Goal: Information Seeking & Learning: Learn about a topic

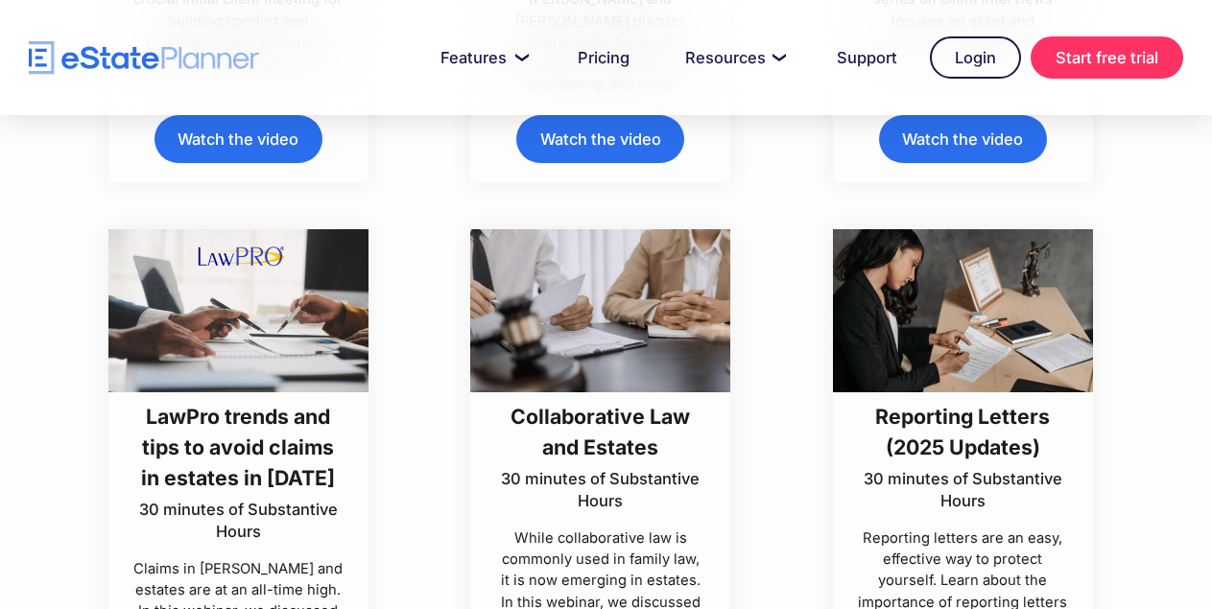
scroll to position [59, 0]
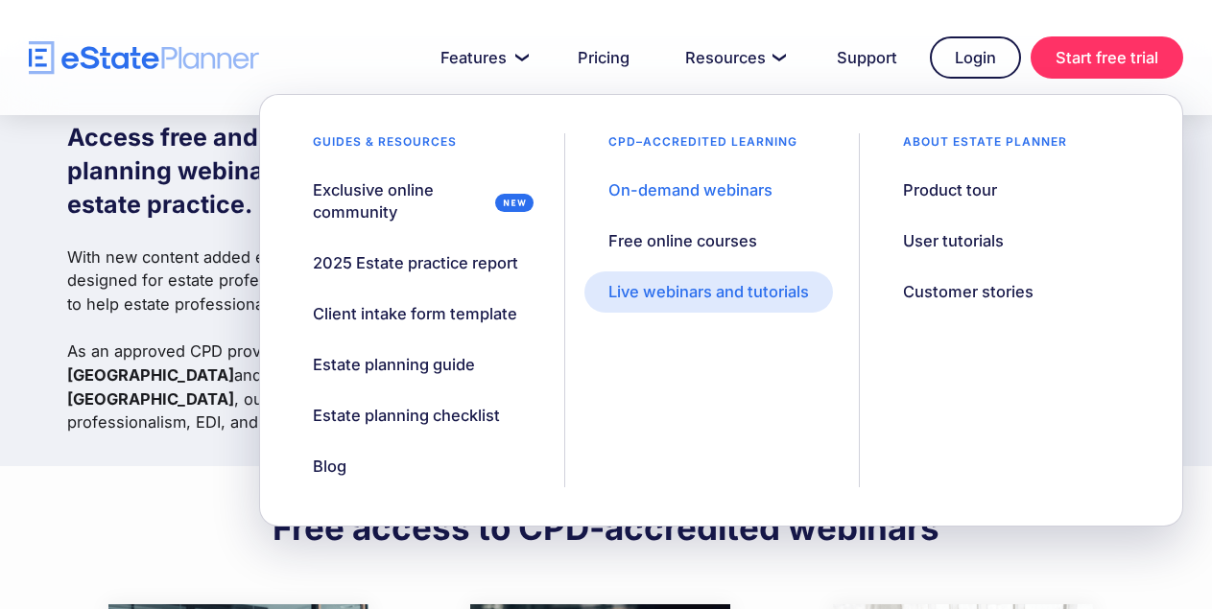
click at [658, 285] on div "Live webinars and tutorials" at bounding box center [708, 292] width 201 height 22
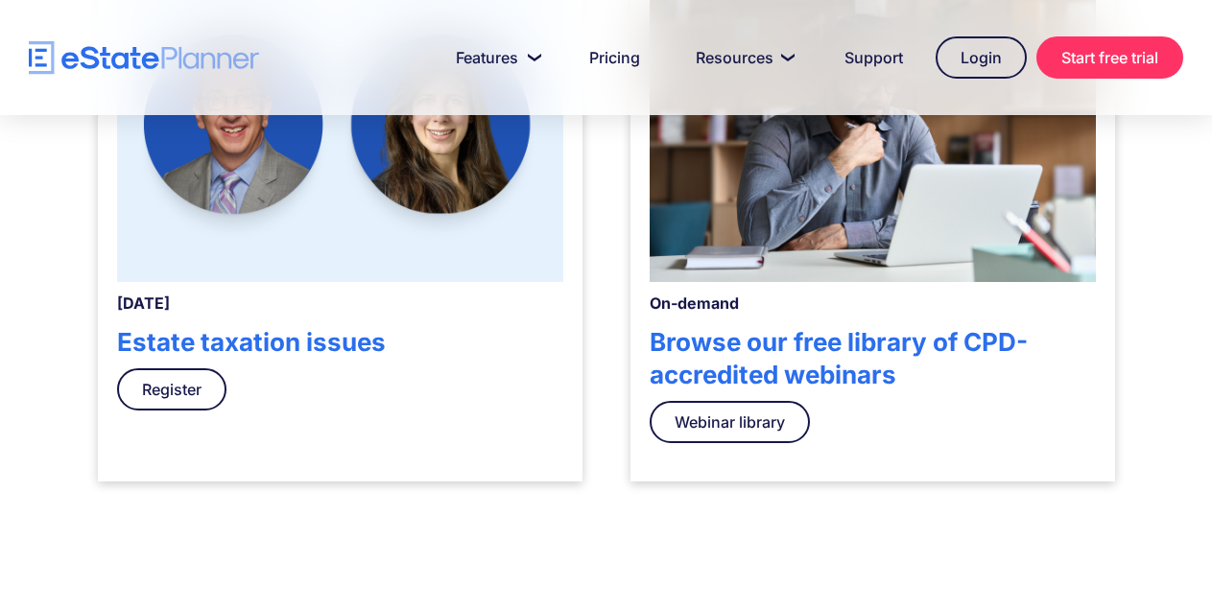
scroll to position [761, 0]
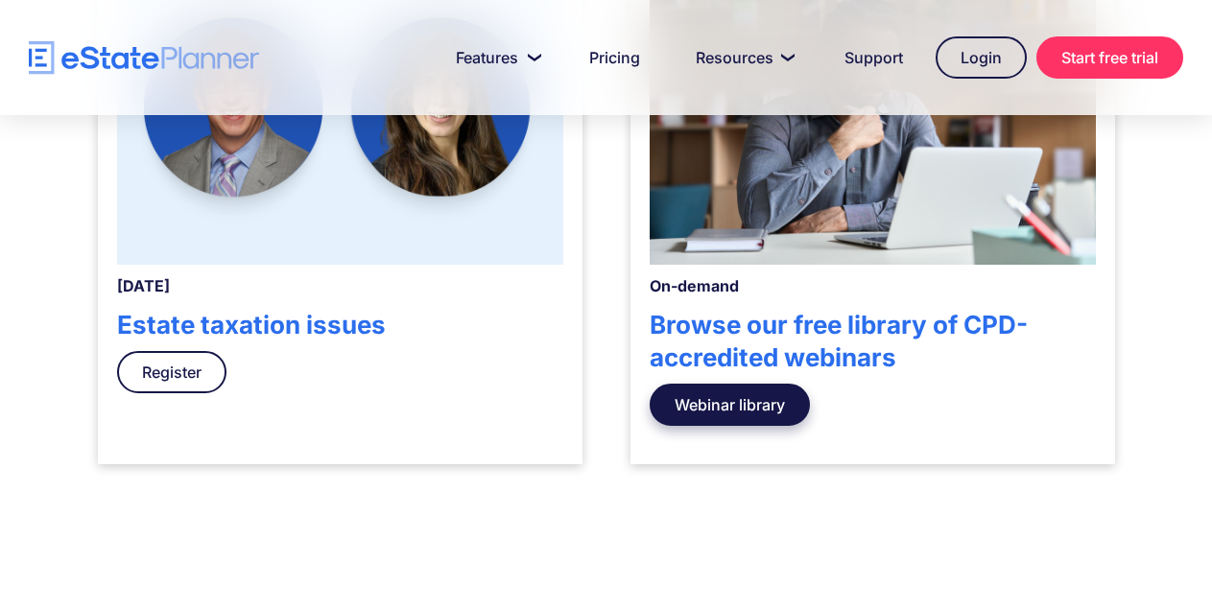
click at [759, 400] on link "Webinar library" at bounding box center [730, 405] width 160 height 42
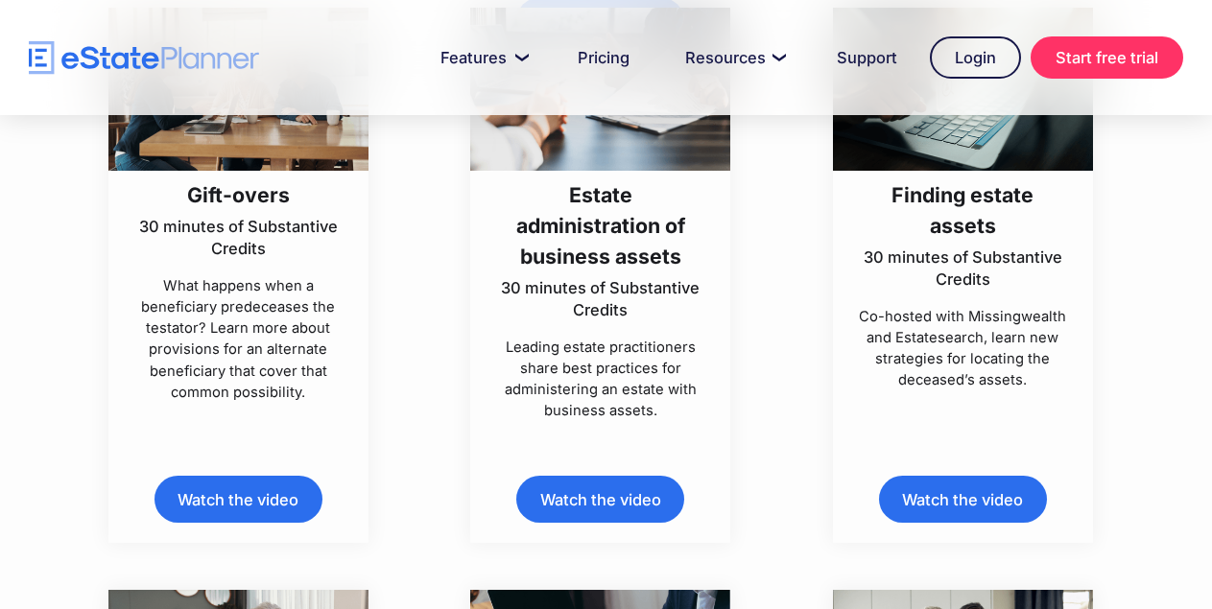
scroll to position [2422, 0]
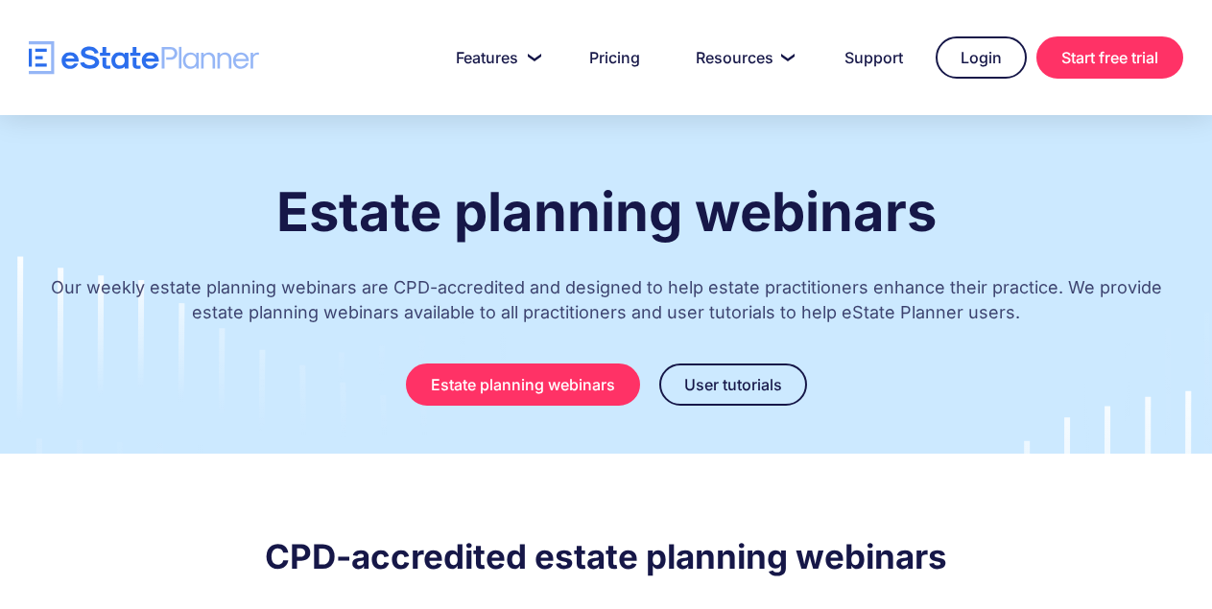
scroll to position [761, 0]
